Goal: Register for event/course

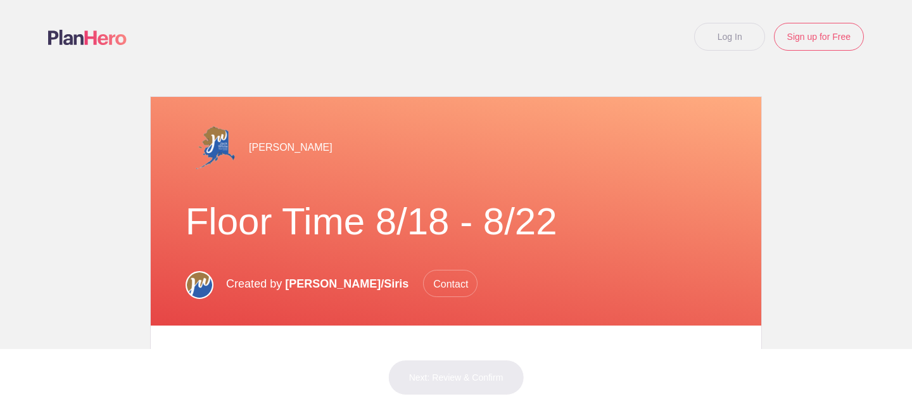
scroll to position [317, 0]
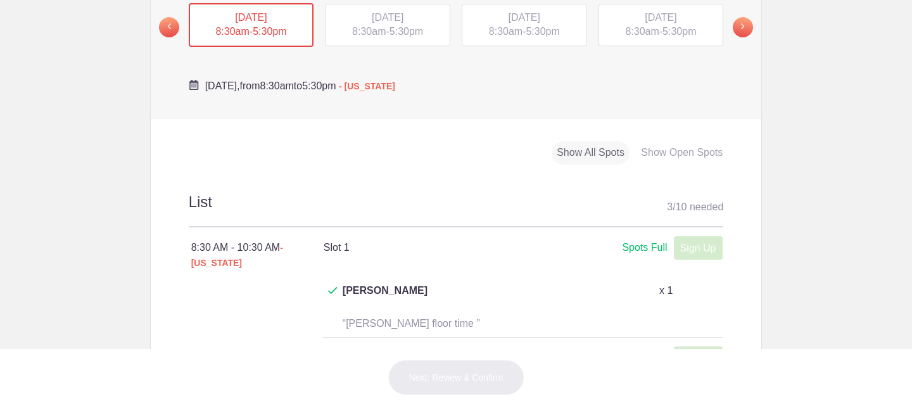
scroll to position [519, 0]
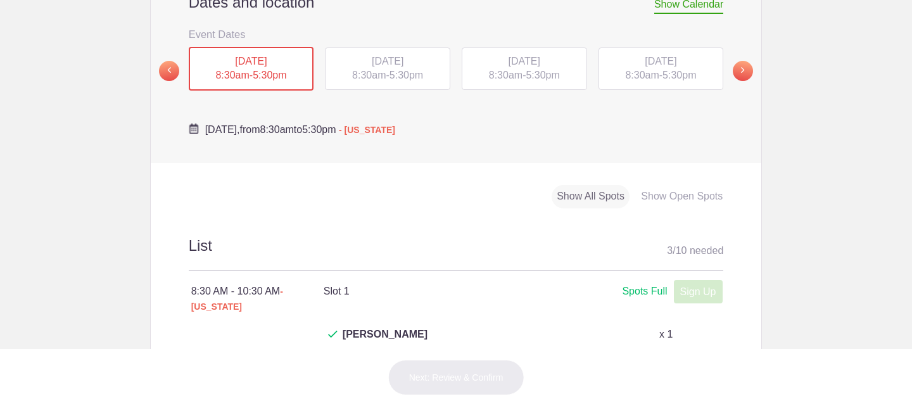
click at [529, 77] on span "5:30pm" at bounding box center [543, 75] width 34 height 11
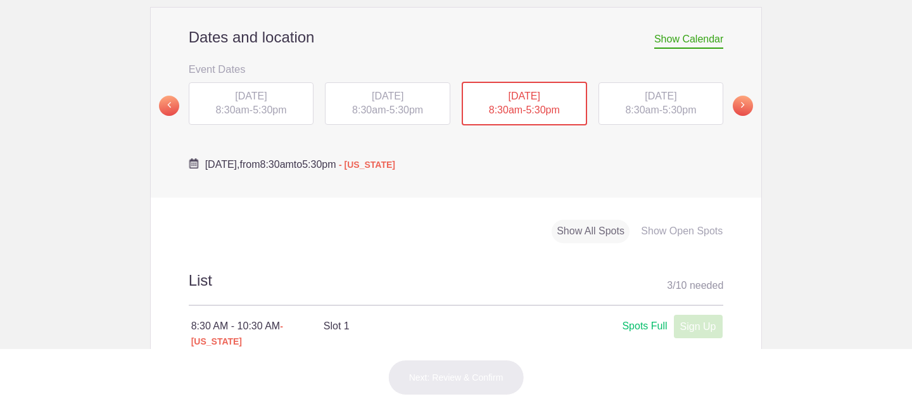
scroll to position [476, 0]
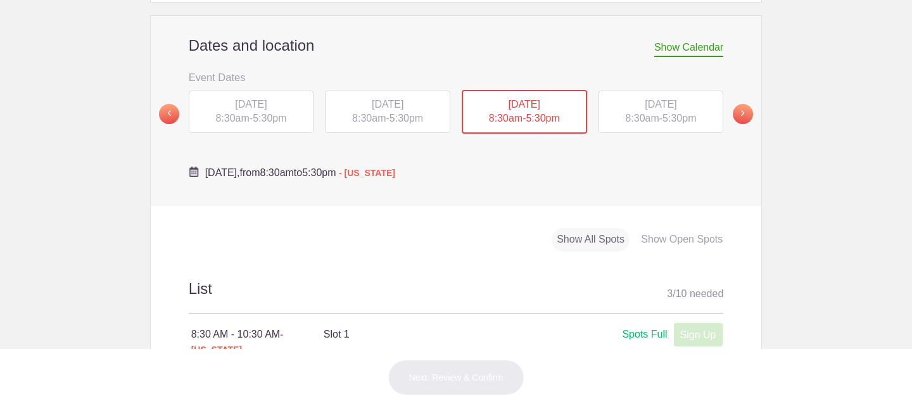
click at [660, 96] on div "[DATE] 8:30am - 5:30pm" at bounding box center [660, 112] width 125 height 43
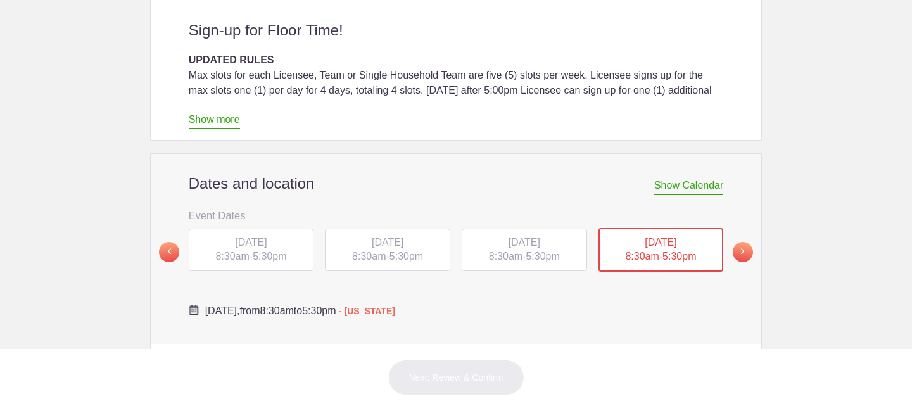
scroll to position [335, 0]
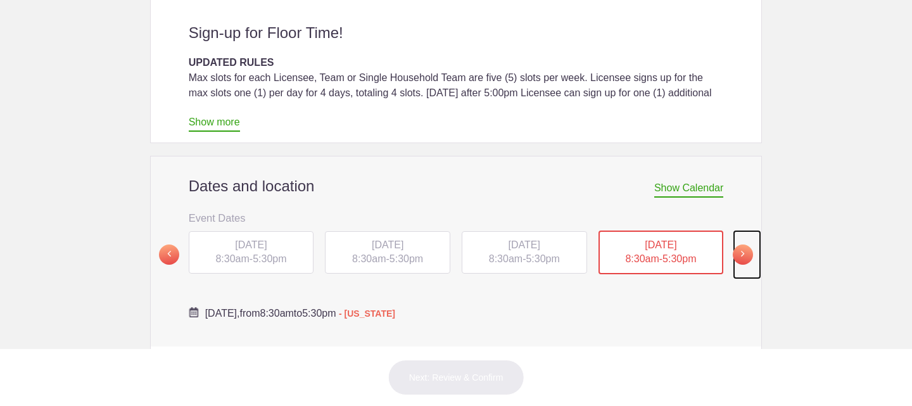
click at [743, 254] on span at bounding box center [743, 254] width 20 height 20
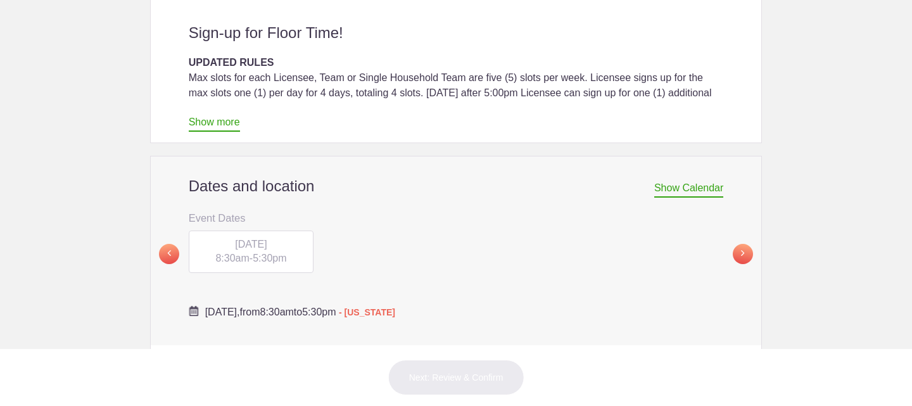
click at [256, 250] on div "[DATE] 8:30am - 5:30pm" at bounding box center [251, 251] width 125 height 43
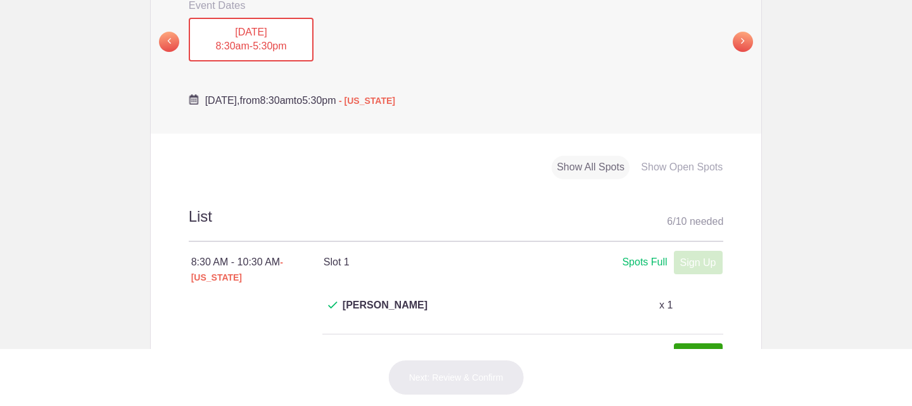
scroll to position [517, 0]
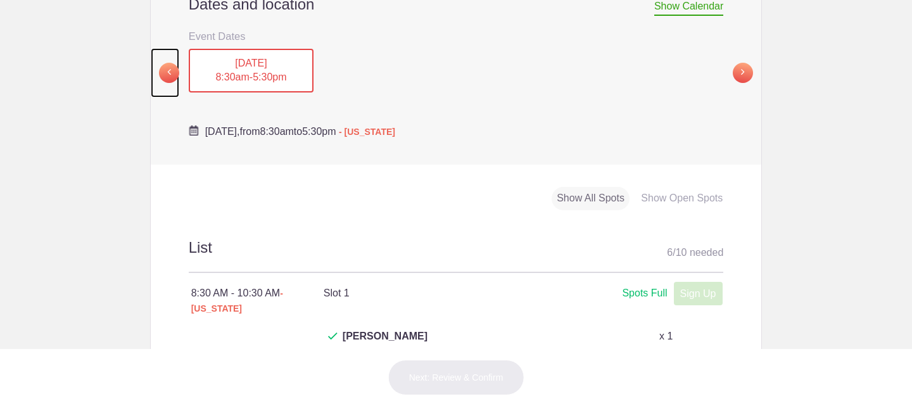
click at [167, 72] on span at bounding box center [169, 73] width 20 height 20
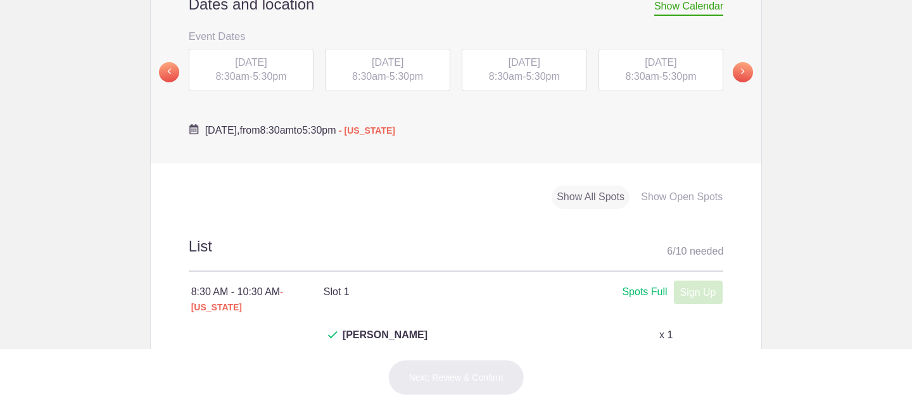
click at [645, 64] on span "[DATE]" at bounding box center [661, 62] width 32 height 11
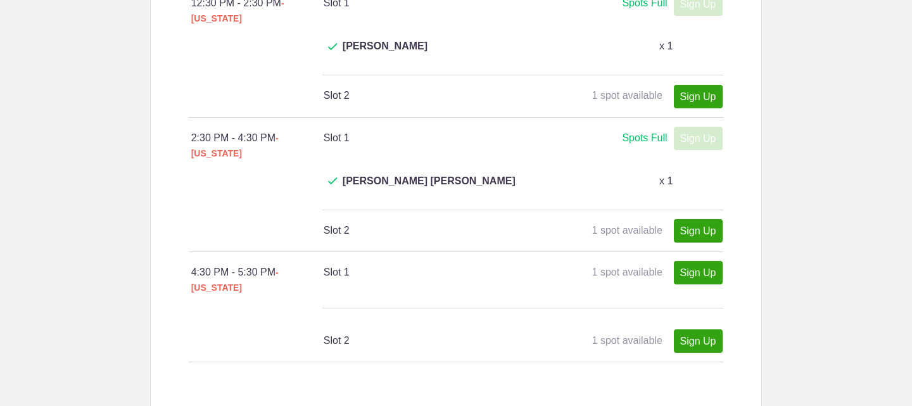
scroll to position [1061, 0]
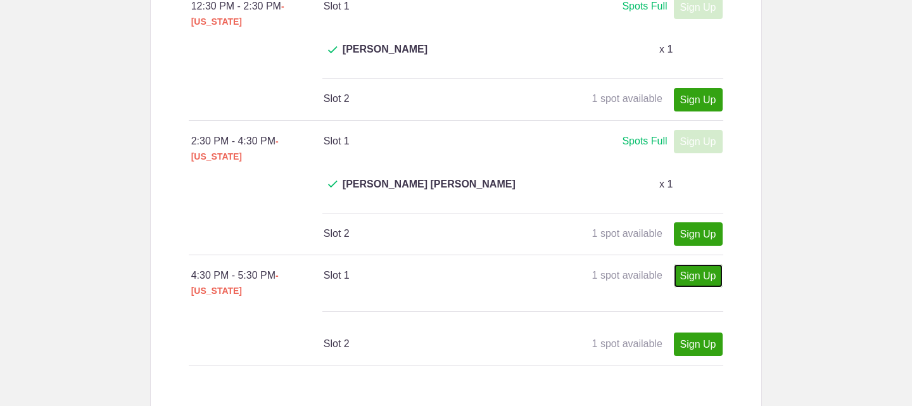
click at [686, 264] on link "Sign Up" at bounding box center [698, 275] width 49 height 23
type input "1"
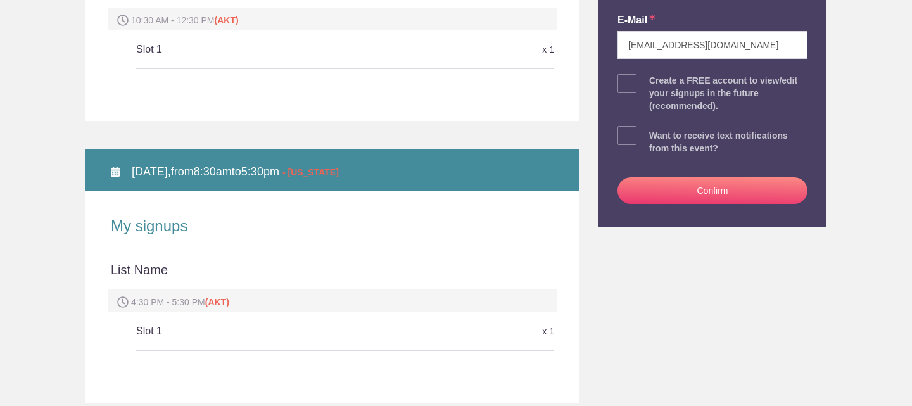
scroll to position [315, 0]
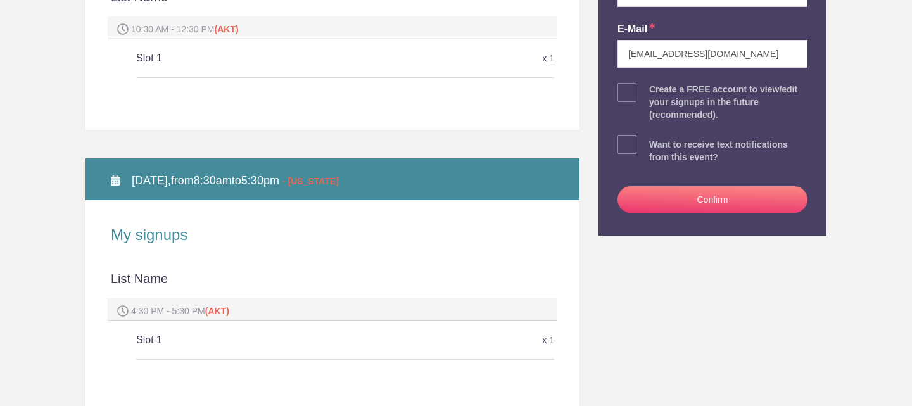
click at [712, 196] on button "Confirm" at bounding box center [712, 199] width 190 height 27
